Goal: Information Seeking & Learning: Learn about a topic

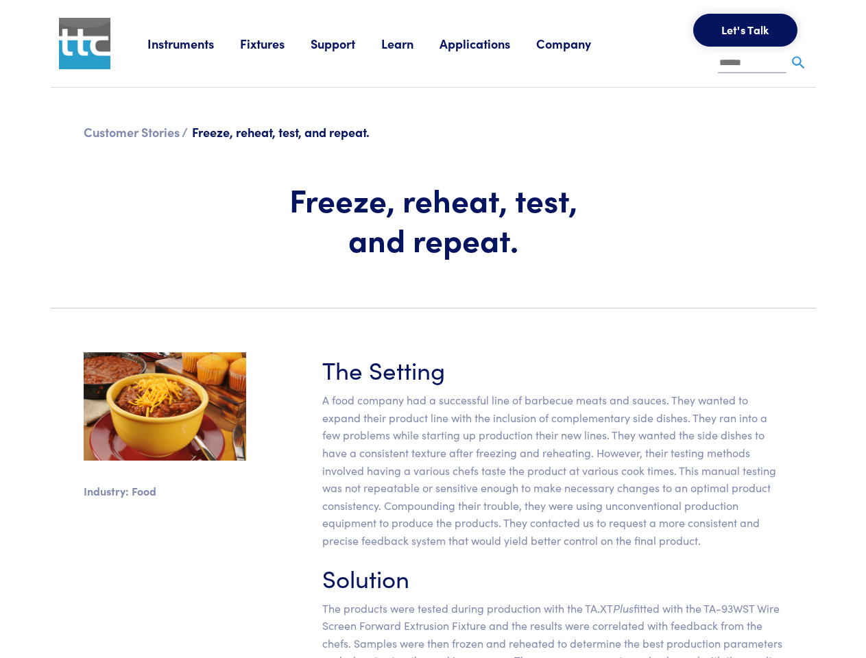
click at [432, 329] on section "Industry: Food The Setting A food company had a successful line of barbecue mea…" at bounding box center [432, 533] width 781 height 429
click at [194, 43] on link "Instruments" at bounding box center [193, 43] width 93 height 17
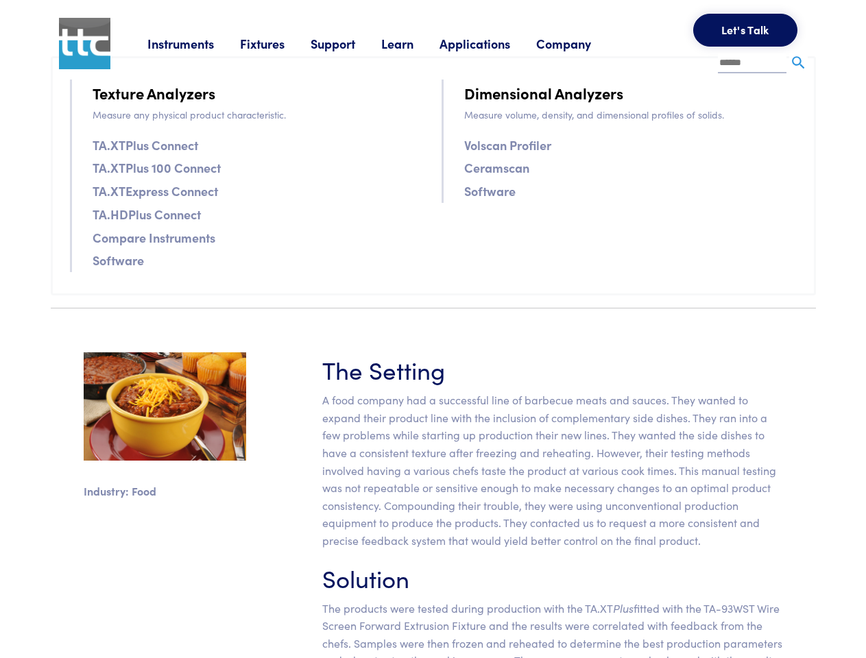
click at [277, 43] on link "Fixtures" at bounding box center [275, 43] width 71 height 17
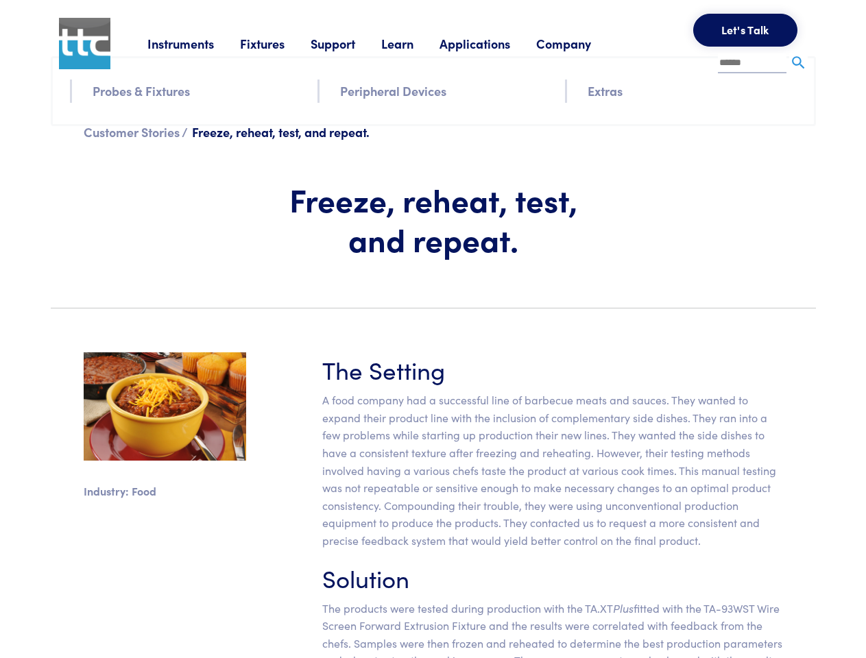
click at [348, 43] on link "Support" at bounding box center [345, 43] width 71 height 17
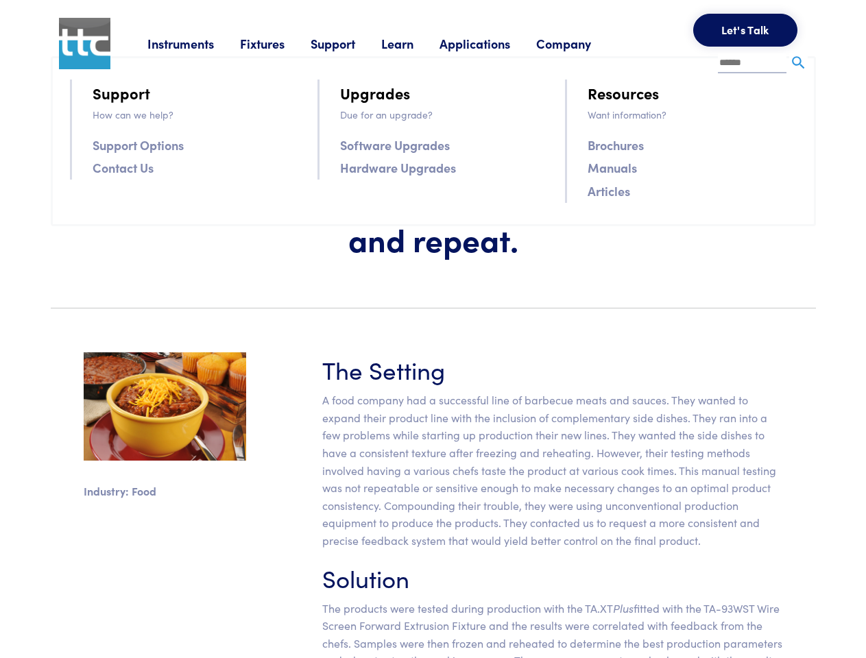
click at [414, 43] on link "Learn" at bounding box center [410, 43] width 58 height 17
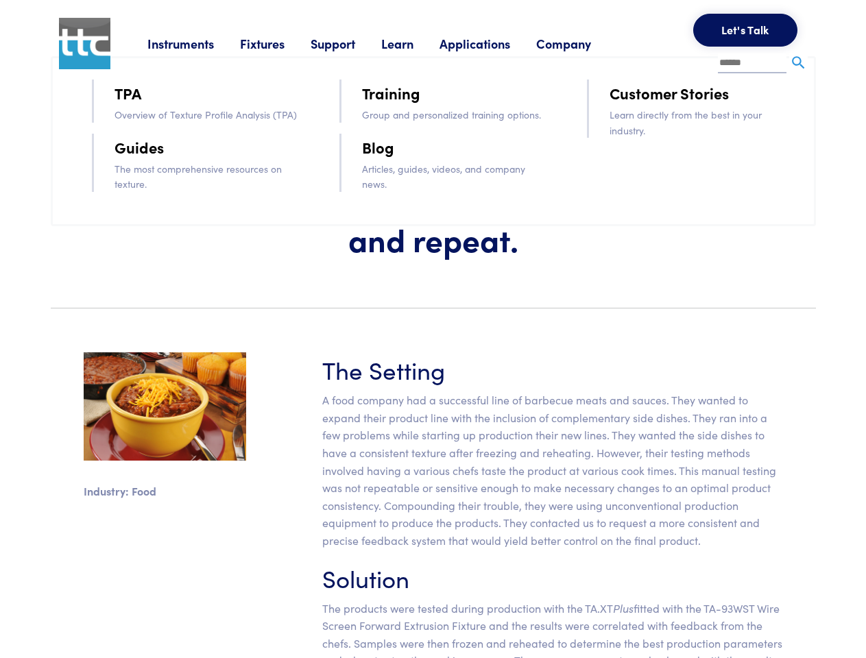
click at [493, 43] on link "Applications" at bounding box center [487, 43] width 97 height 17
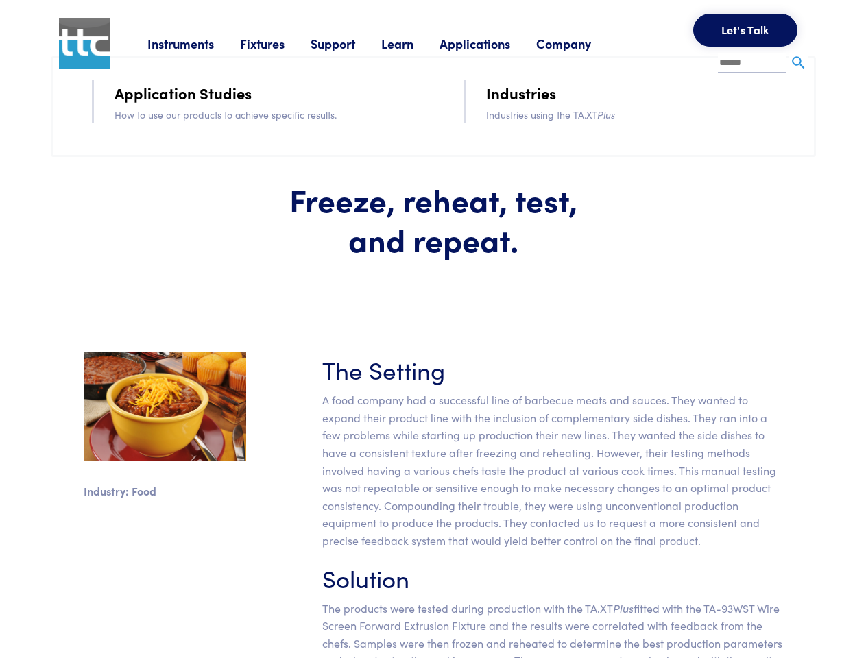
click at [581, 43] on link "Company" at bounding box center [576, 43] width 81 height 17
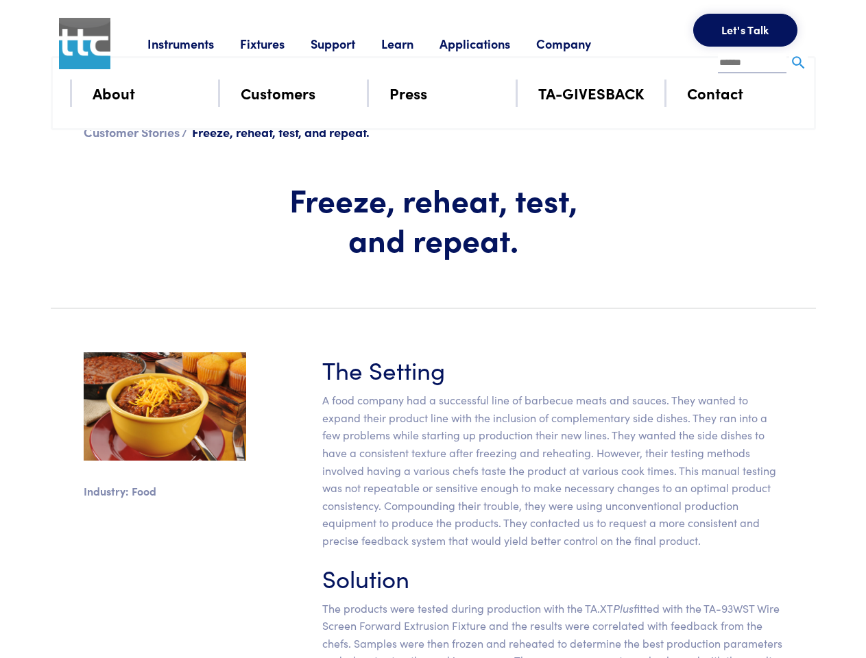
click at [745, 30] on button "Let's Talk" at bounding box center [745, 30] width 104 height 33
